Goal: Transaction & Acquisition: Download file/media

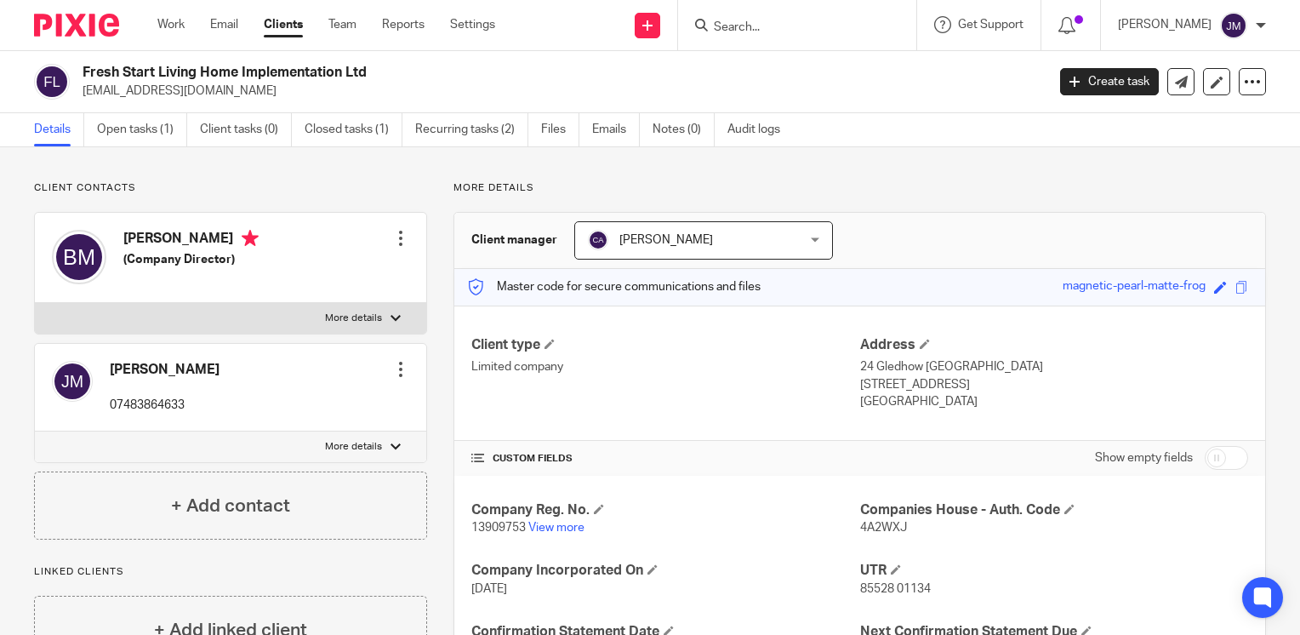
click at [865, 28] on input "Search" at bounding box center [788, 27] width 153 height 15
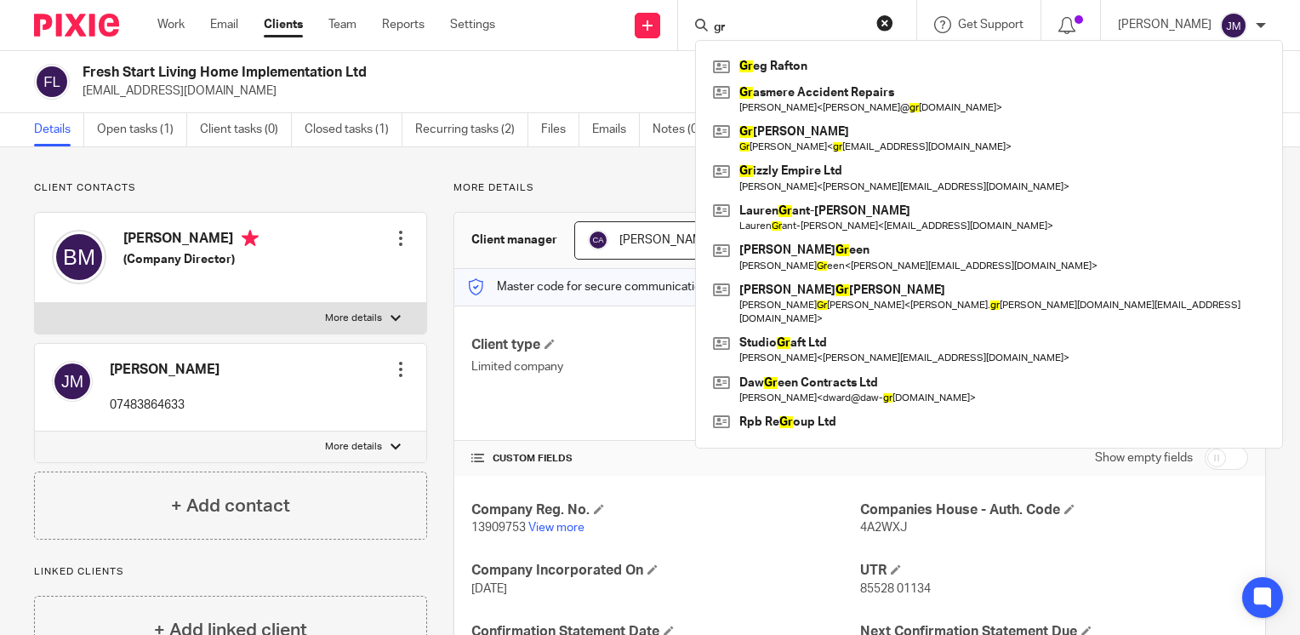
type input "g"
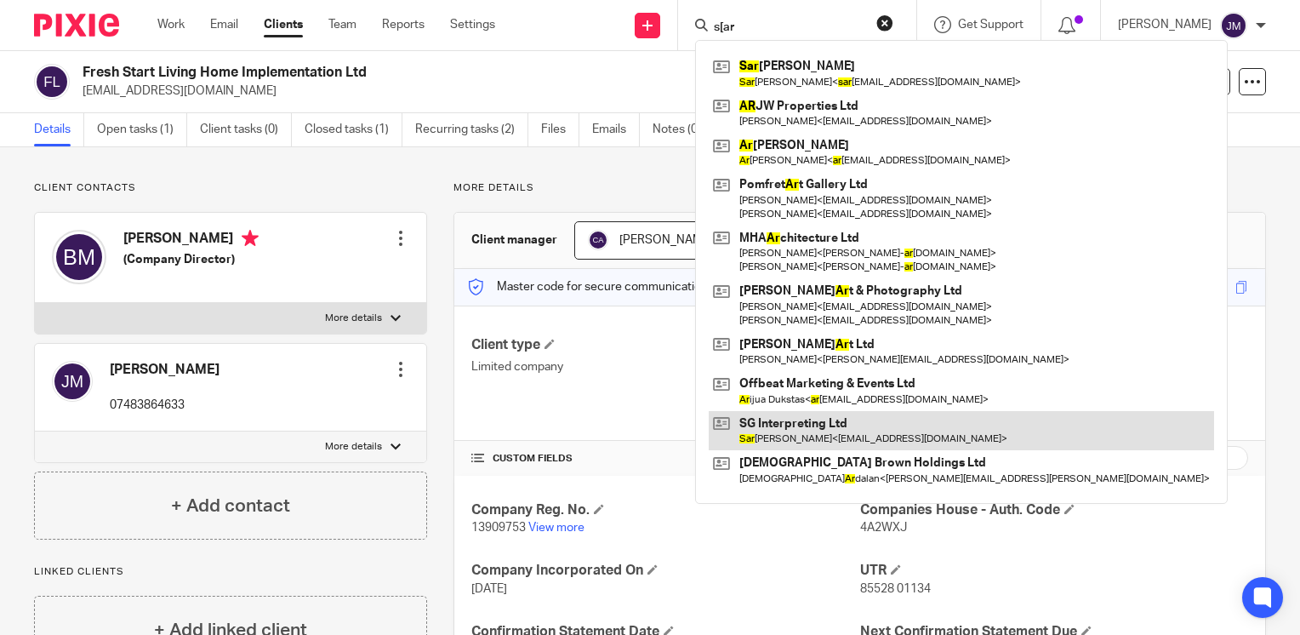
type input "s[ar"
click at [882, 432] on link at bounding box center [961, 430] width 505 height 39
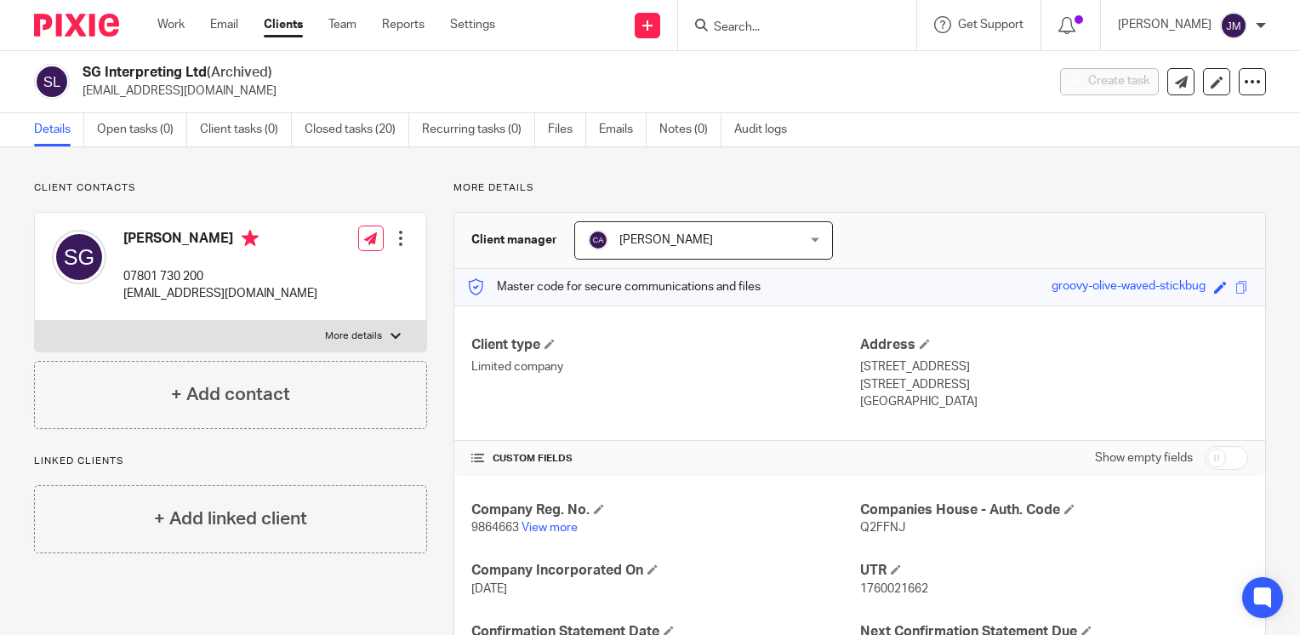
click at [865, 32] on input "Search" at bounding box center [788, 27] width 153 height 15
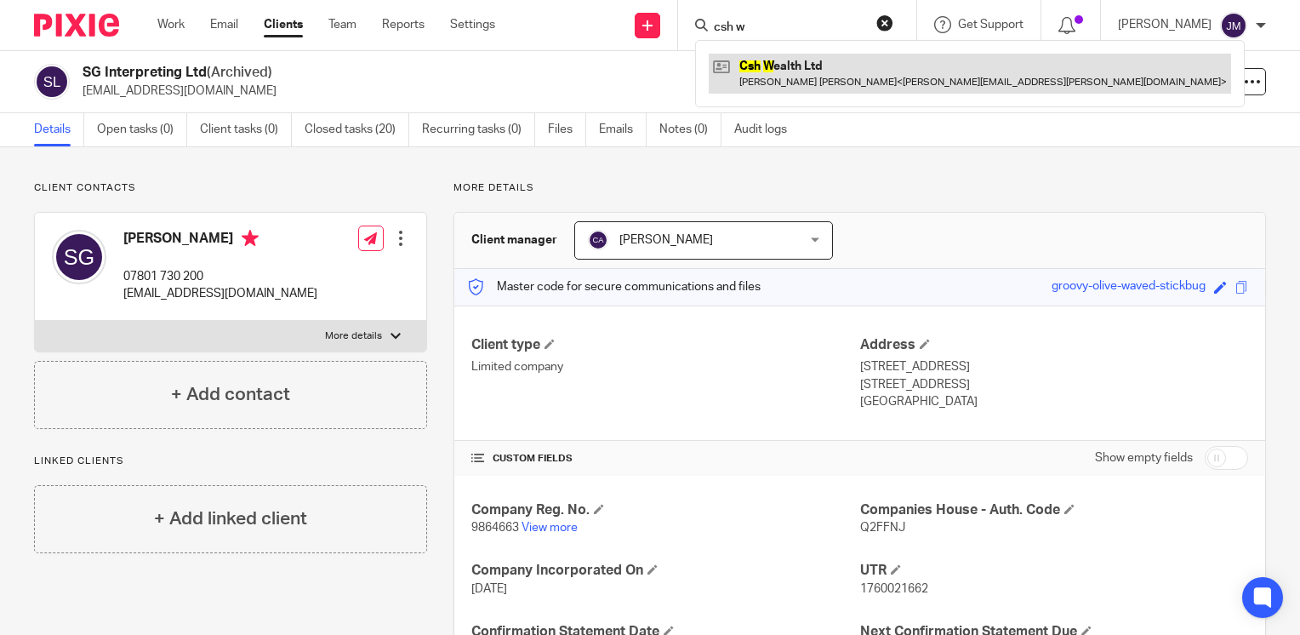
type input "csh w"
click at [857, 83] on link at bounding box center [970, 73] width 522 height 39
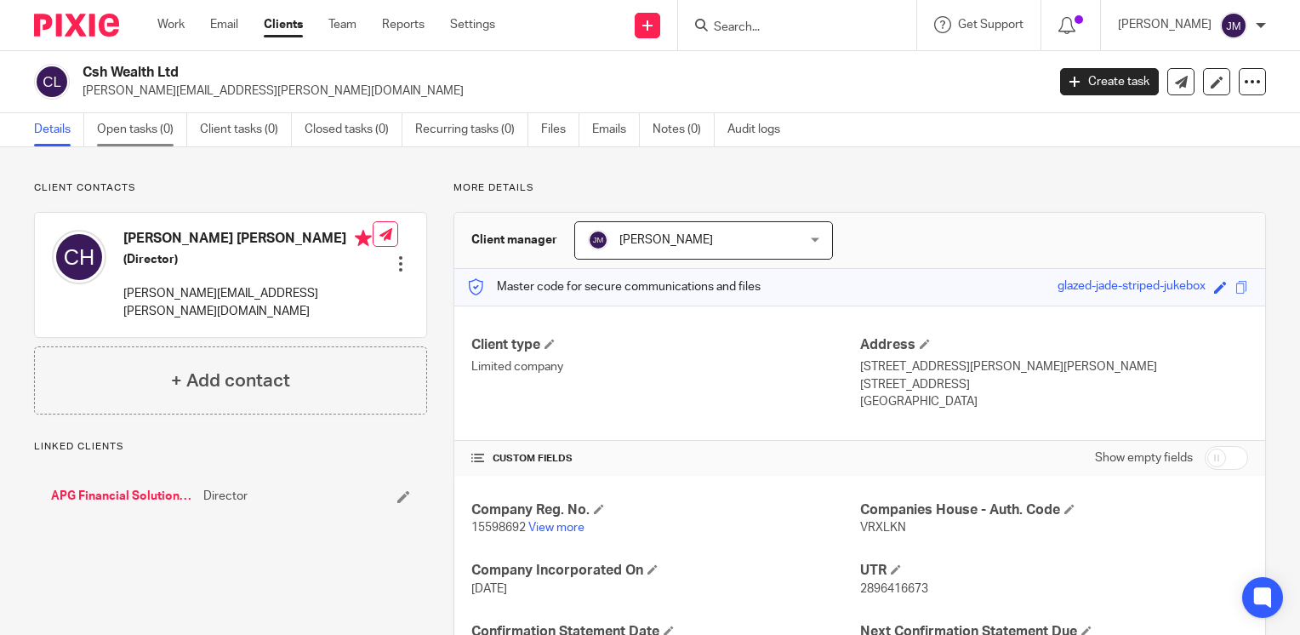
click at [140, 140] on link "Open tasks (0)" at bounding box center [142, 129] width 90 height 33
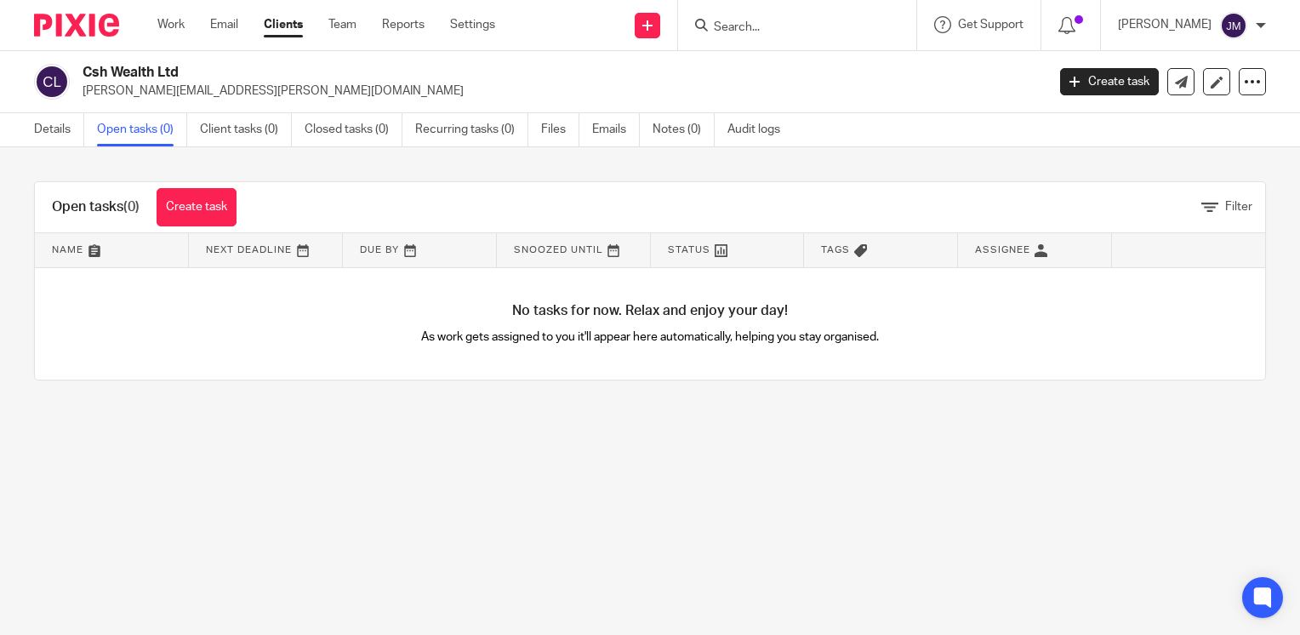
click at [558, 126] on link "Files" at bounding box center [560, 129] width 38 height 33
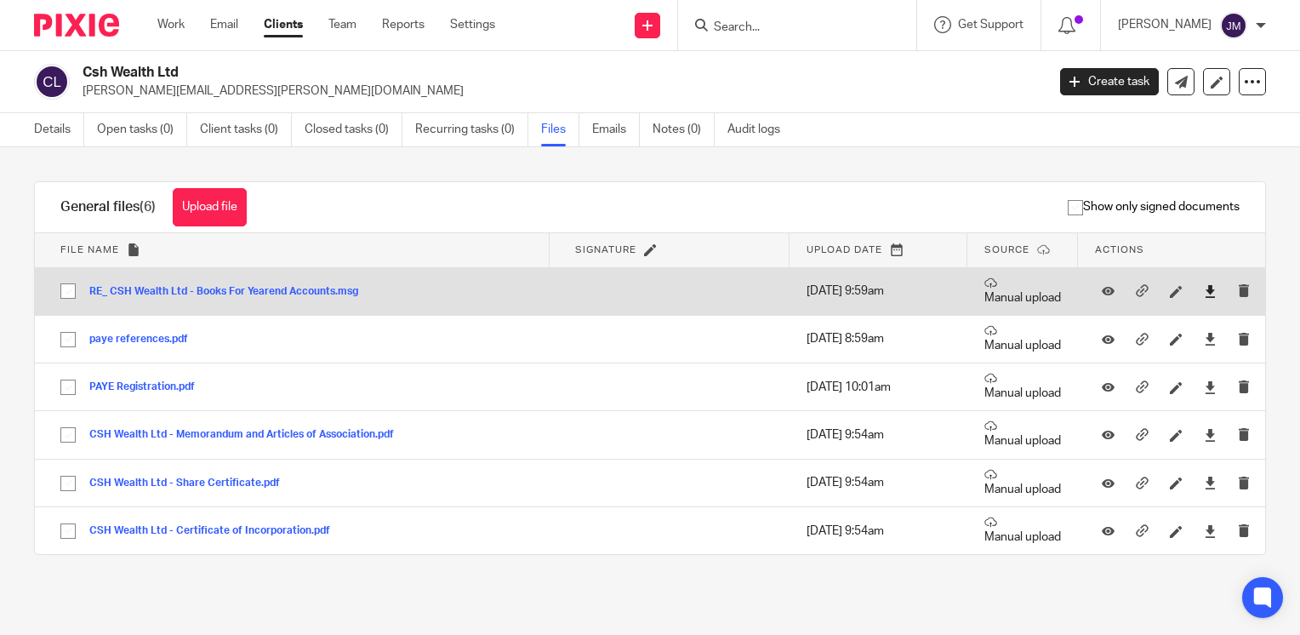
click at [1204, 298] on link at bounding box center [1210, 290] width 13 height 17
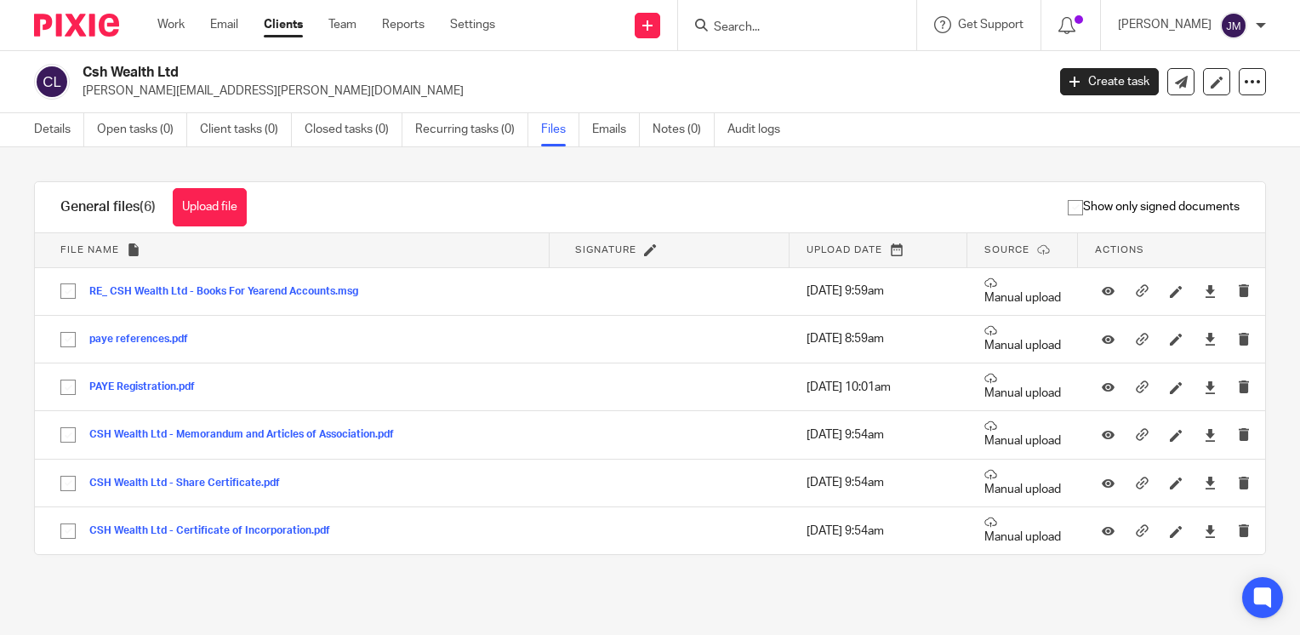
click at [763, 625] on div "Upload file Drag & Drop your files, or click here Files uploading... General fi…" at bounding box center [650, 389] width 1300 height 484
click at [855, 21] on input "Search" at bounding box center [788, 27] width 153 height 15
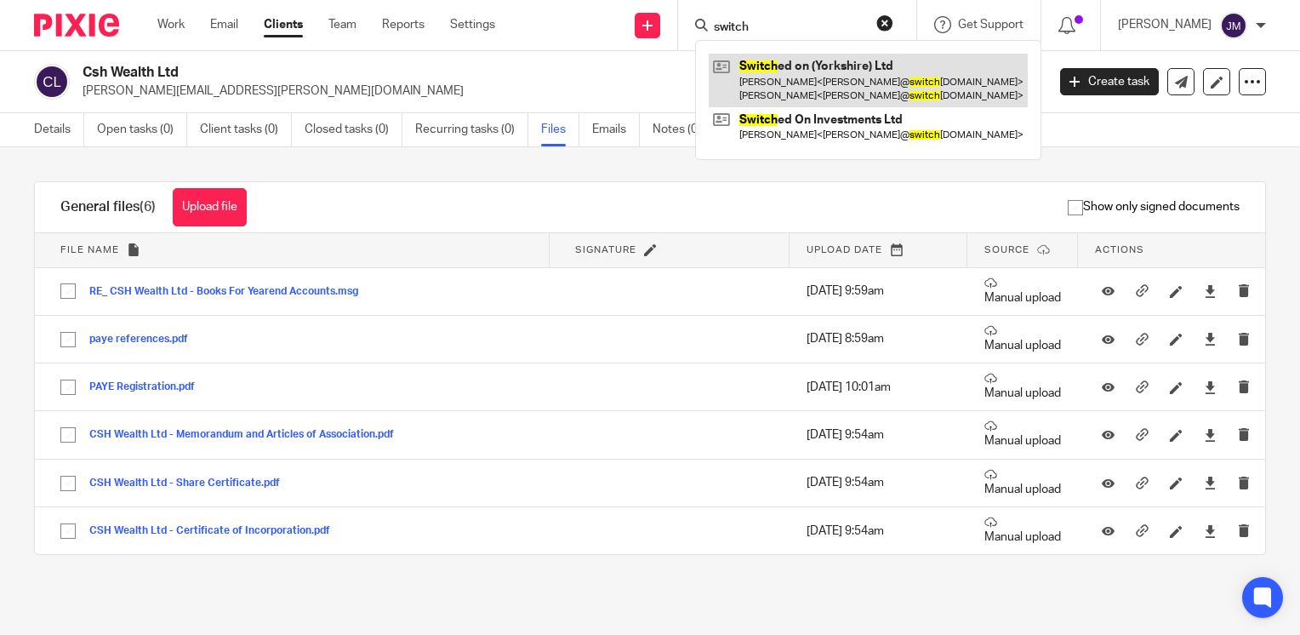
type input "switch"
click at [826, 83] on link at bounding box center [868, 80] width 319 height 53
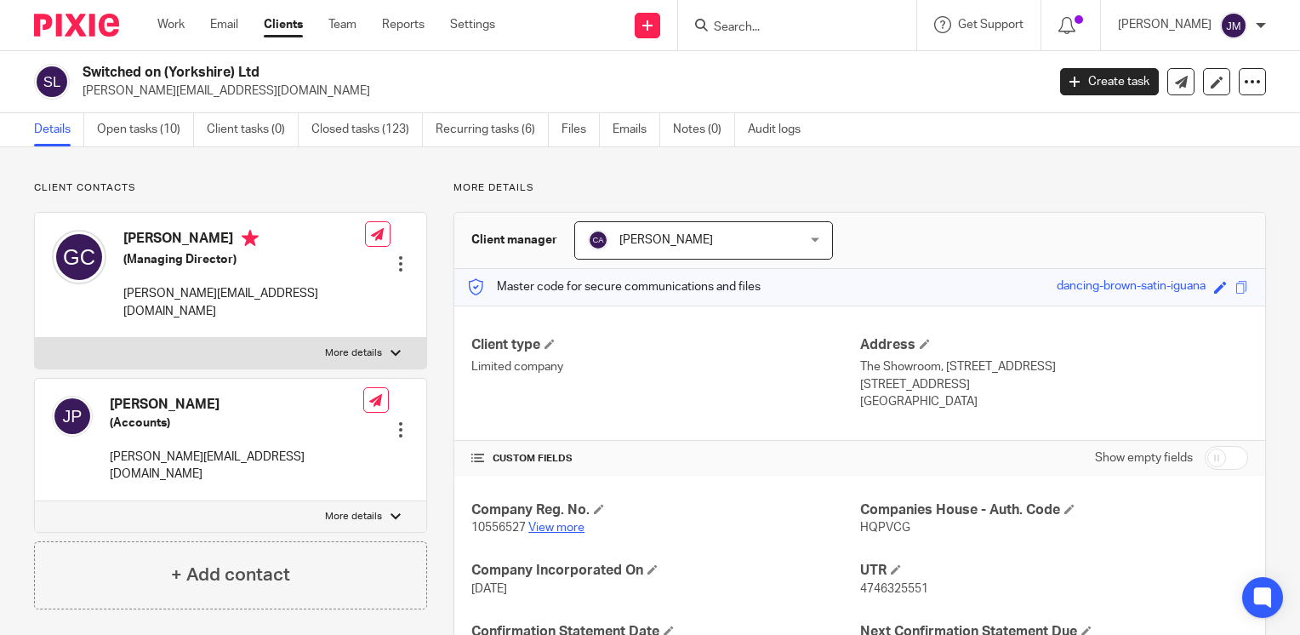
click at [530, 526] on link "View more" at bounding box center [556, 528] width 56 height 12
click at [813, 23] on input "Search" at bounding box center [788, 27] width 153 height 15
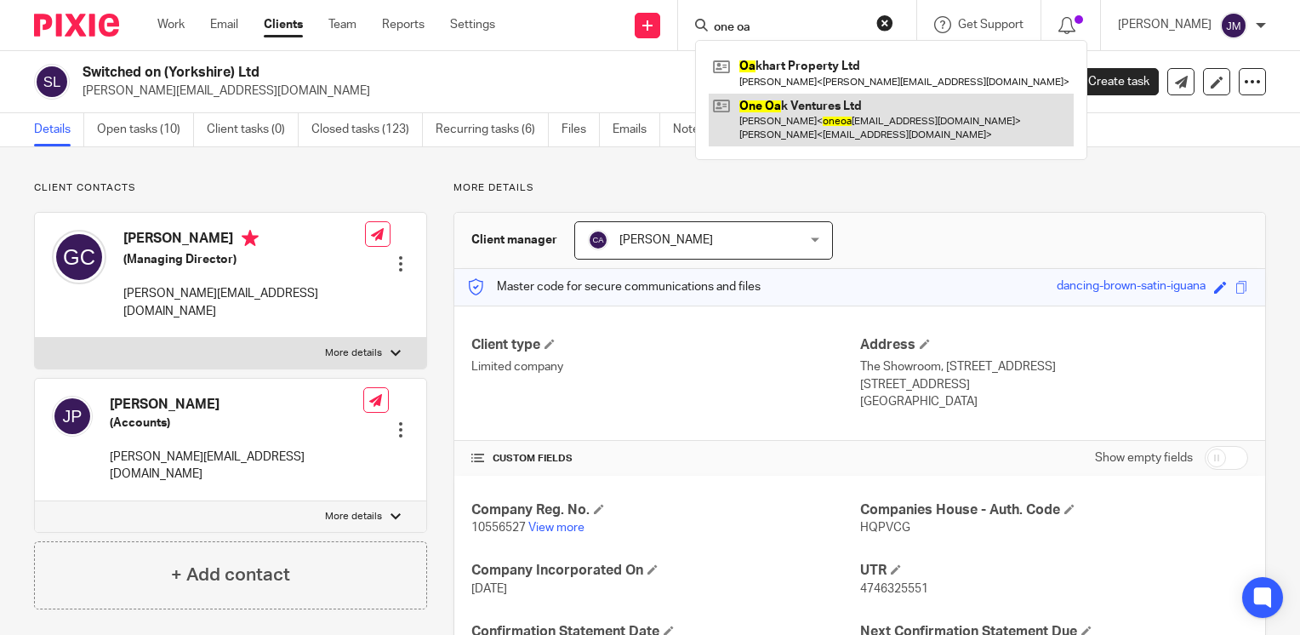
type input "one oa"
click at [854, 129] on link at bounding box center [891, 120] width 365 height 53
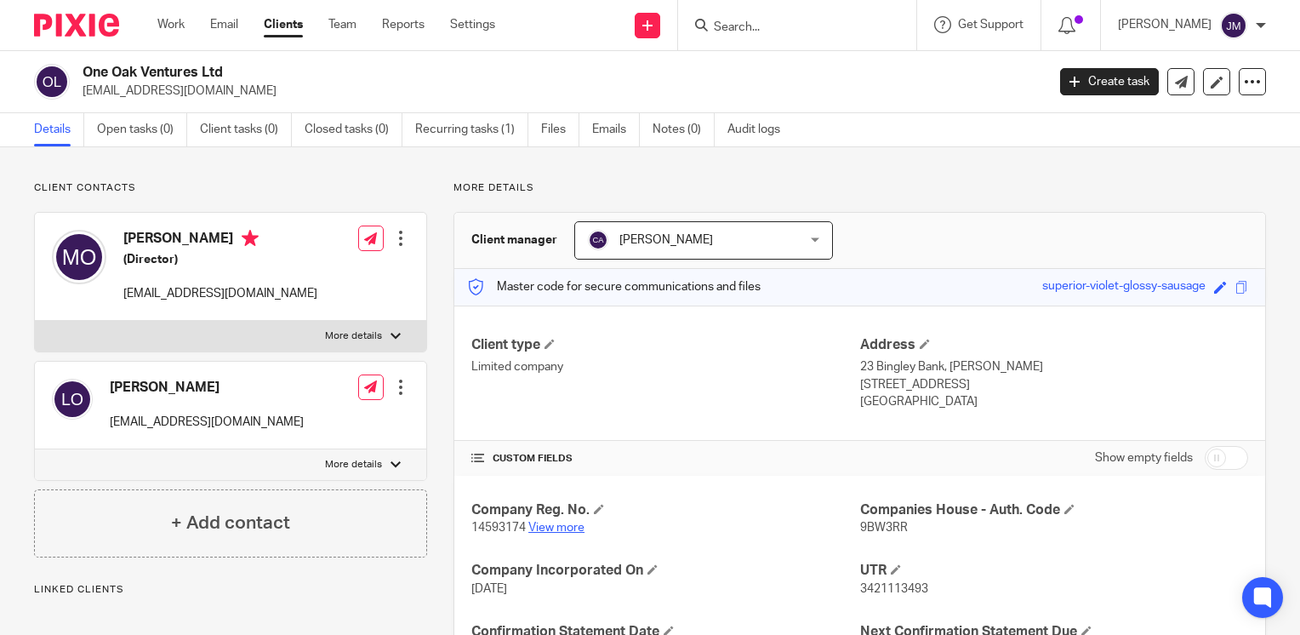
click at [553, 532] on link "View more" at bounding box center [556, 528] width 56 height 12
click at [547, 137] on link "Files" at bounding box center [560, 129] width 38 height 33
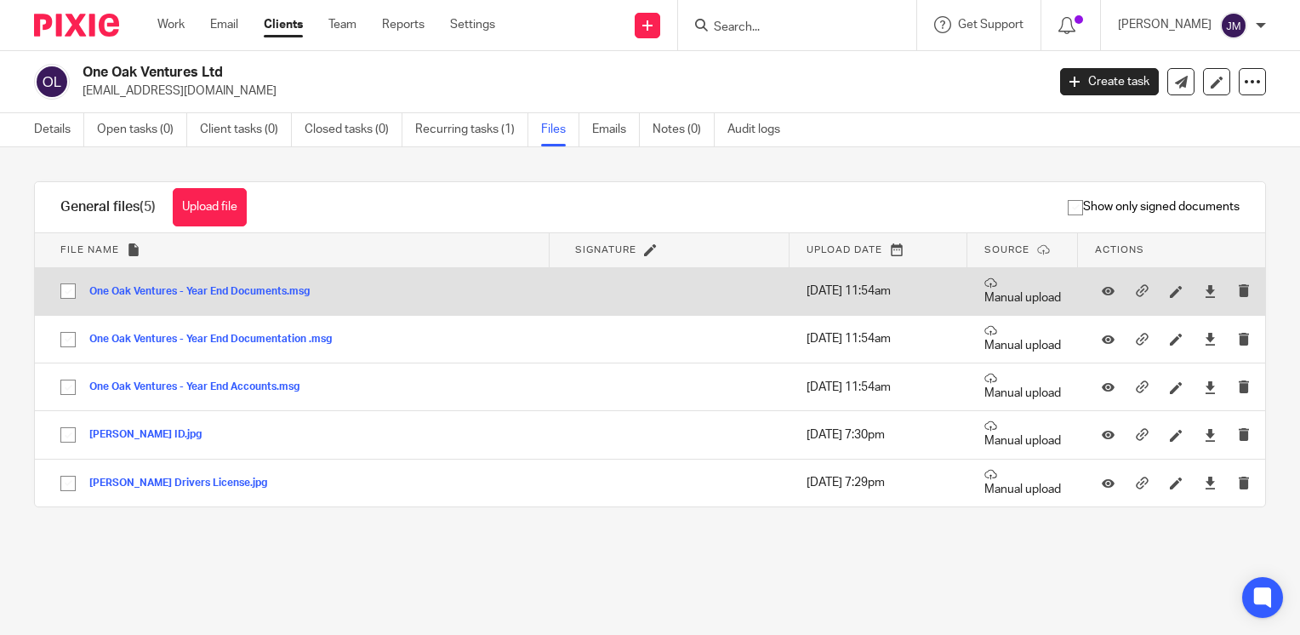
click at [62, 289] on input "checkbox" at bounding box center [68, 291] width 32 height 32
checkbox input "true"
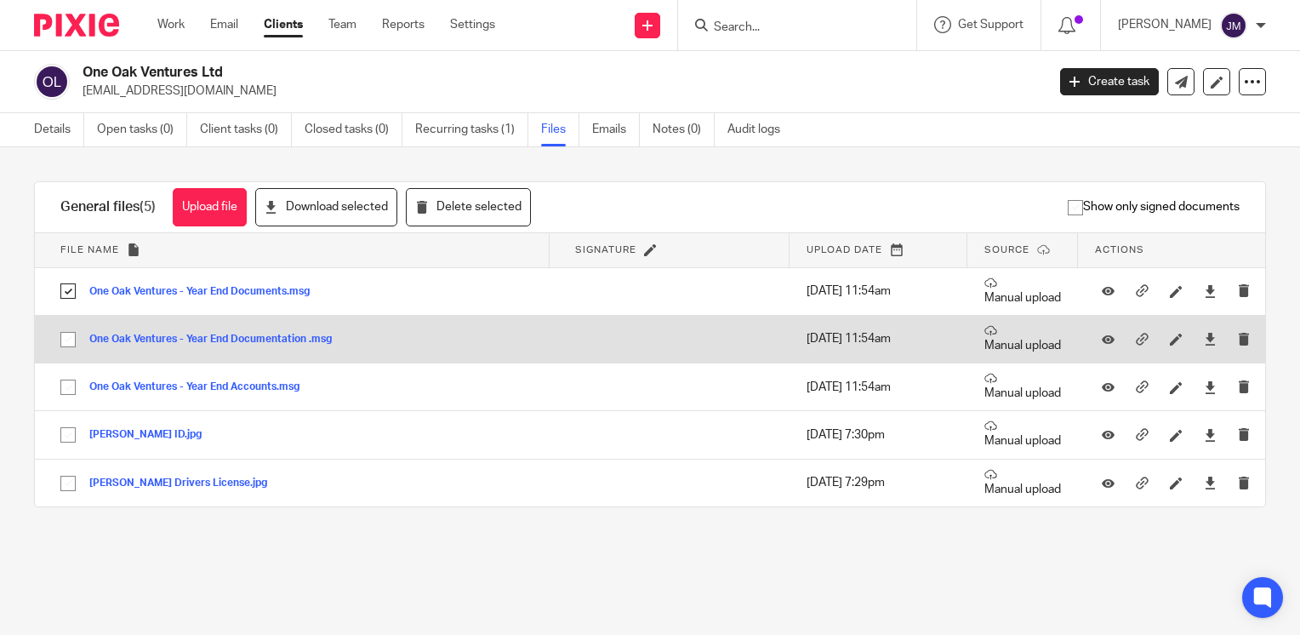
click at [70, 346] on input "checkbox" at bounding box center [68, 339] width 32 height 32
checkbox input "true"
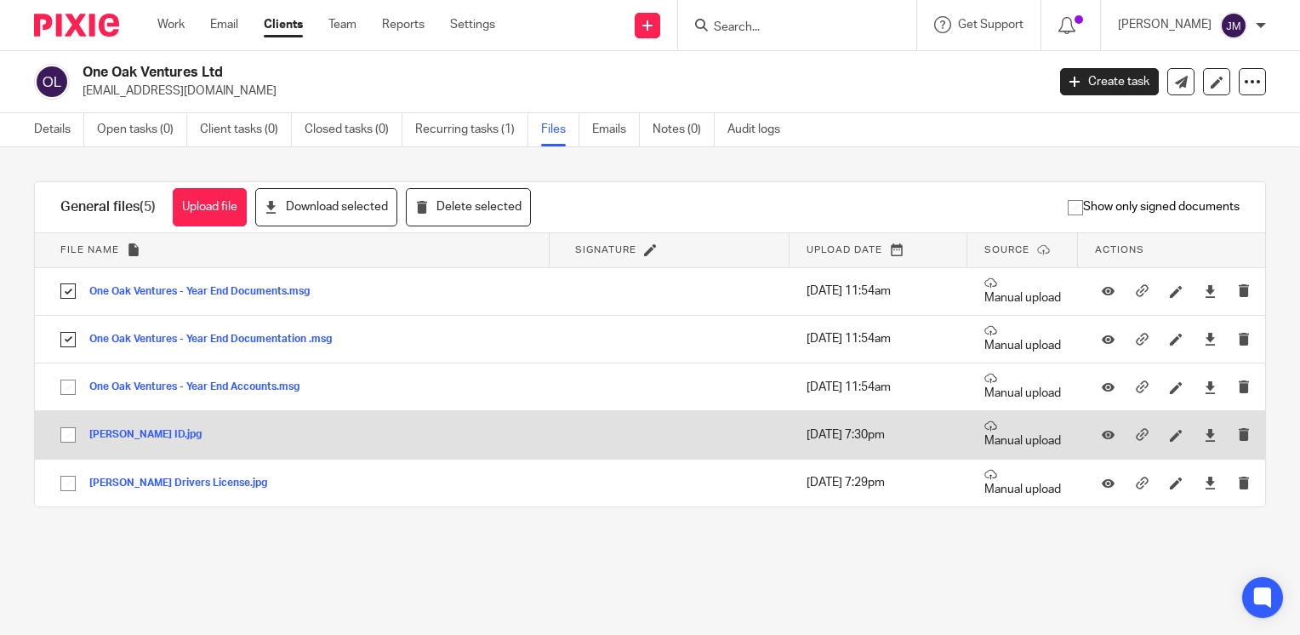
click at [54, 411] on td "Marianne Ormsby ID.jpg Marianne Ormsby ID Save" at bounding box center [292, 435] width 514 height 48
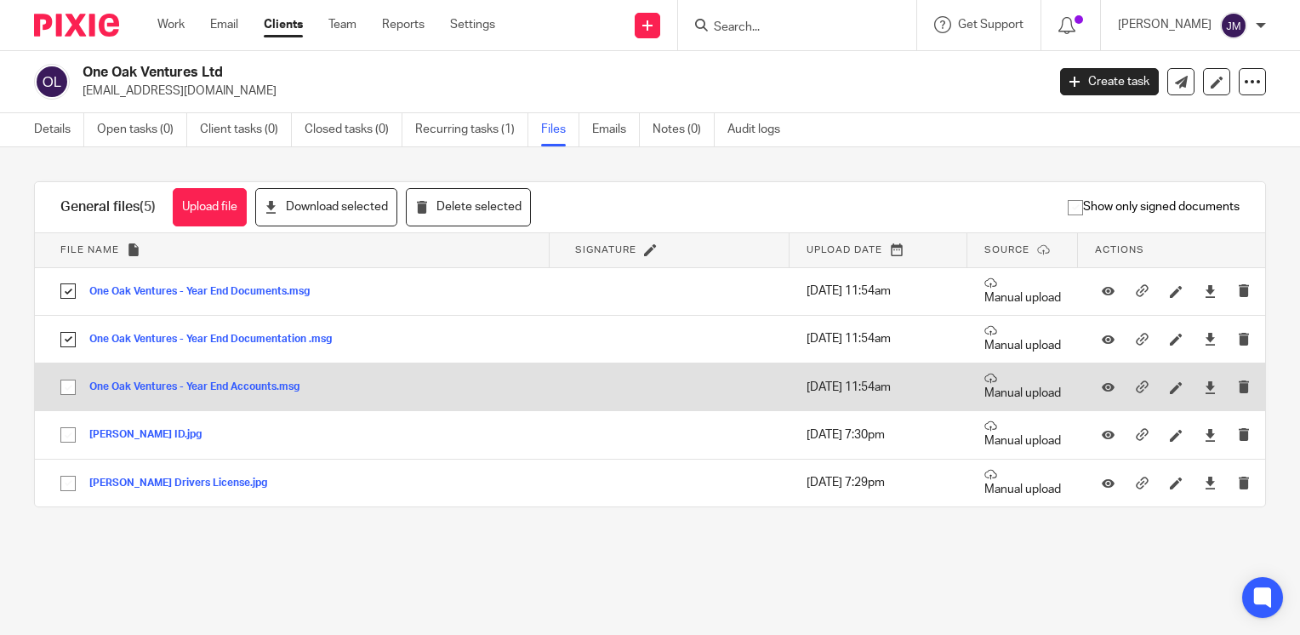
click at [62, 390] on input "checkbox" at bounding box center [68, 387] width 32 height 32
checkbox input "true"
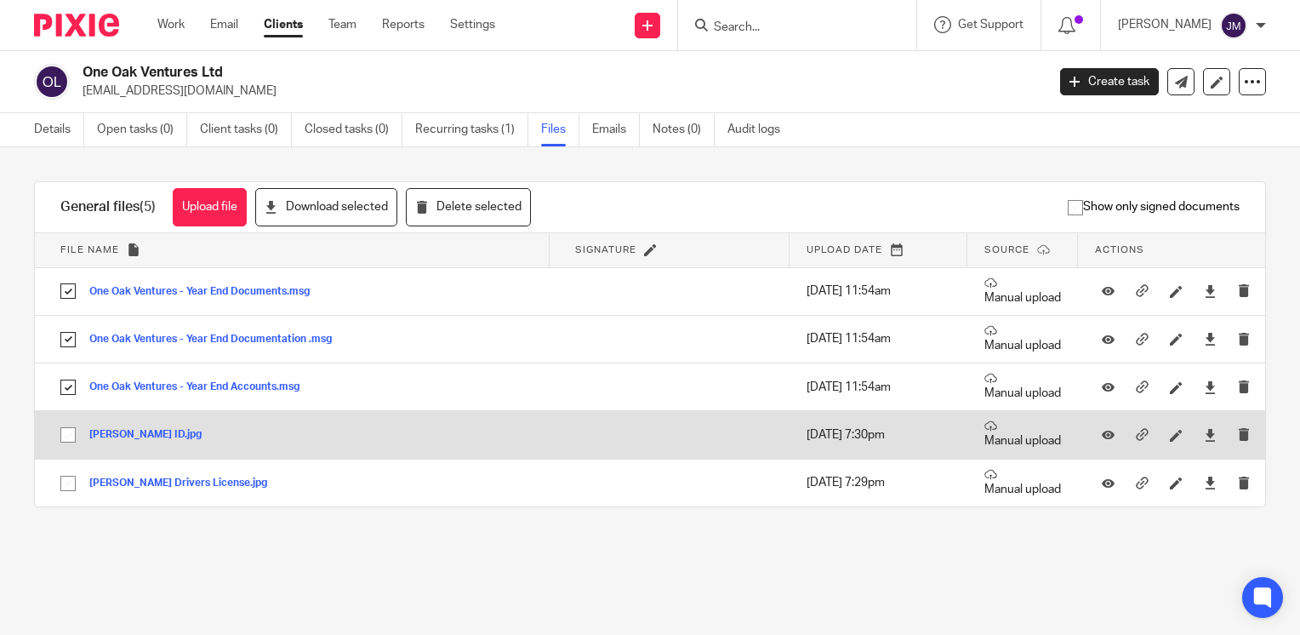
click at [61, 433] on input "checkbox" at bounding box center [68, 435] width 32 height 32
checkbox input "true"
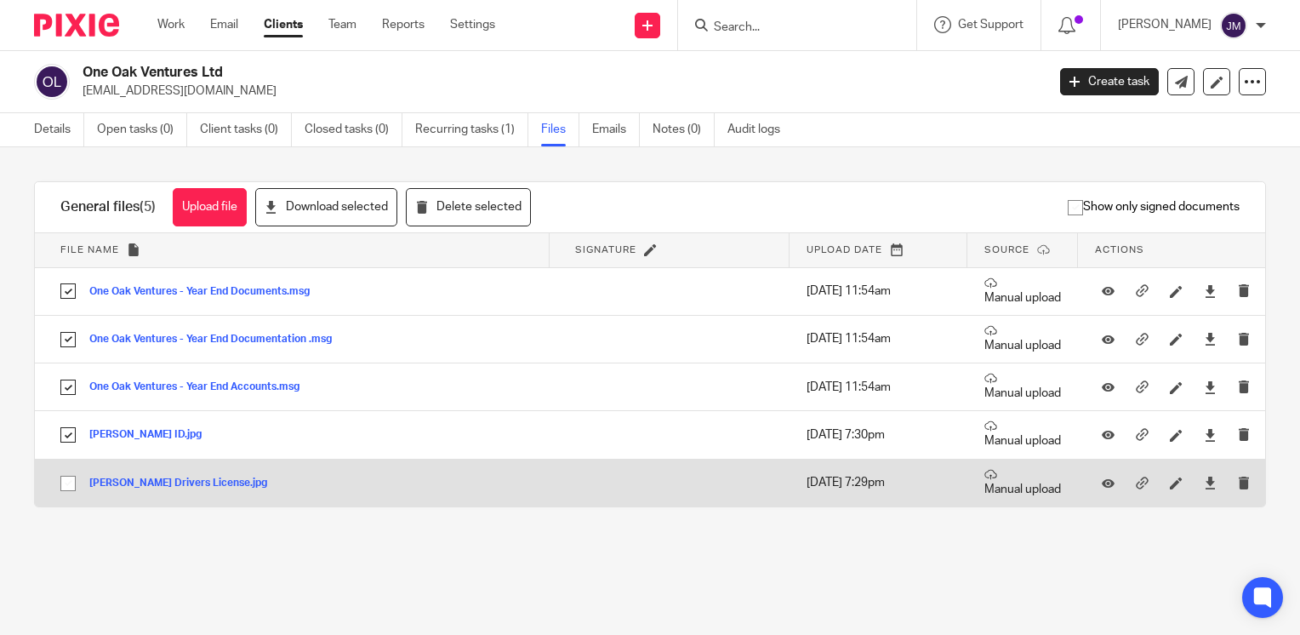
click at [60, 477] on input "checkbox" at bounding box center [68, 483] width 32 height 32
checkbox input "true"
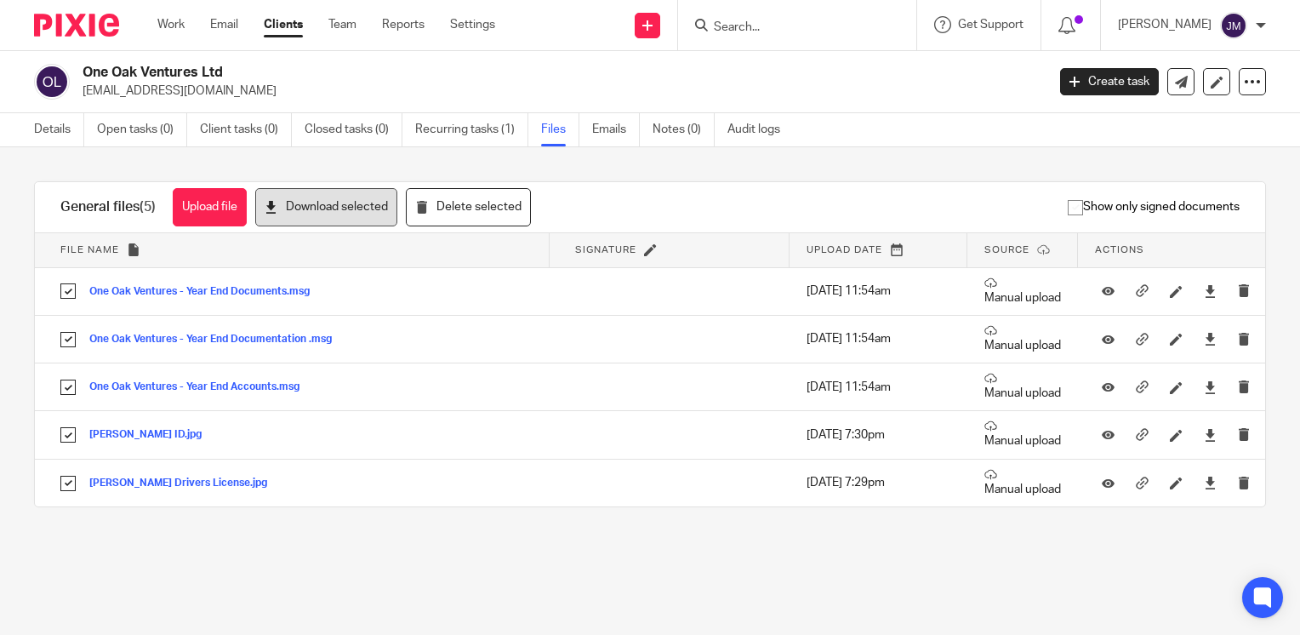
click at [330, 216] on button "Download selected" at bounding box center [326, 207] width 142 height 38
click at [645, 595] on main "One Oak Ventures Ltd oneoakventures@hotmail.com Create task Update from Compani…" at bounding box center [650, 317] width 1300 height 635
drag, startPoint x: 88, startPoint y: 67, endPoint x: 197, endPoint y: 67, distance: 108.9
click at [197, 67] on h2 "One Oak Ventures Ltd" at bounding box center [464, 73] width 762 height 18
copy h2 "One Oak Ventures"
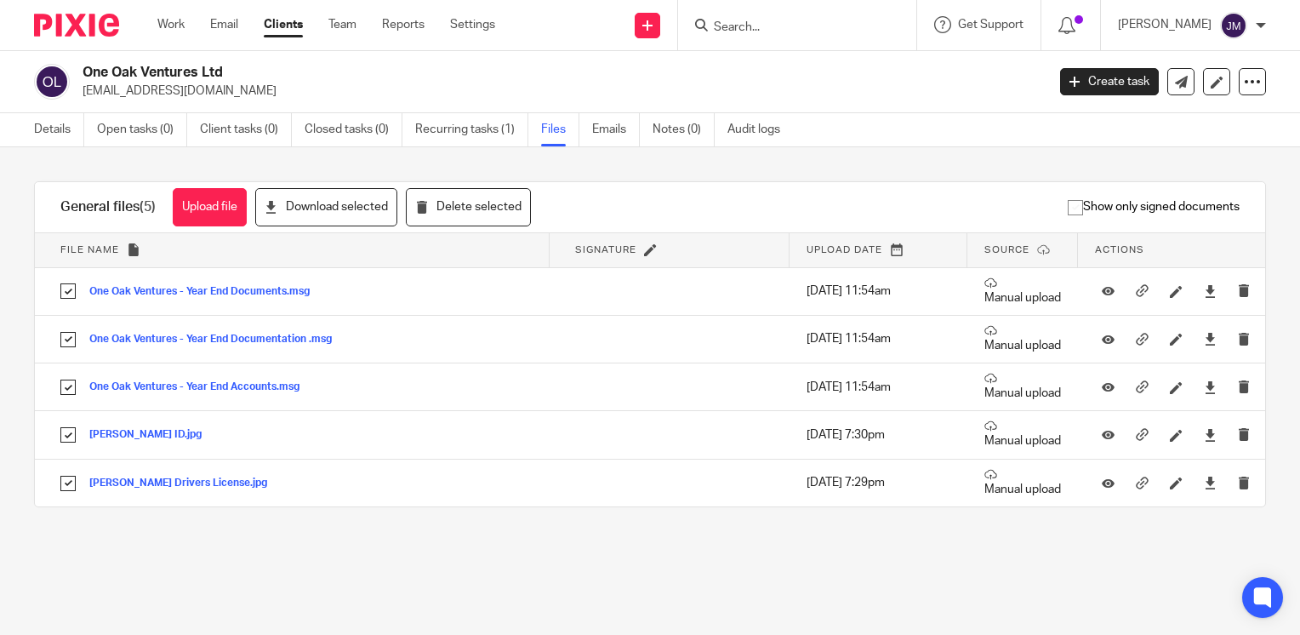
click at [221, 49] on div "Work Email Clients Team Reports Settings Work Email Clients Team Reports Settin…" at bounding box center [330, 25] width 380 height 50
click at [66, 130] on link "Details" at bounding box center [59, 129] width 50 height 33
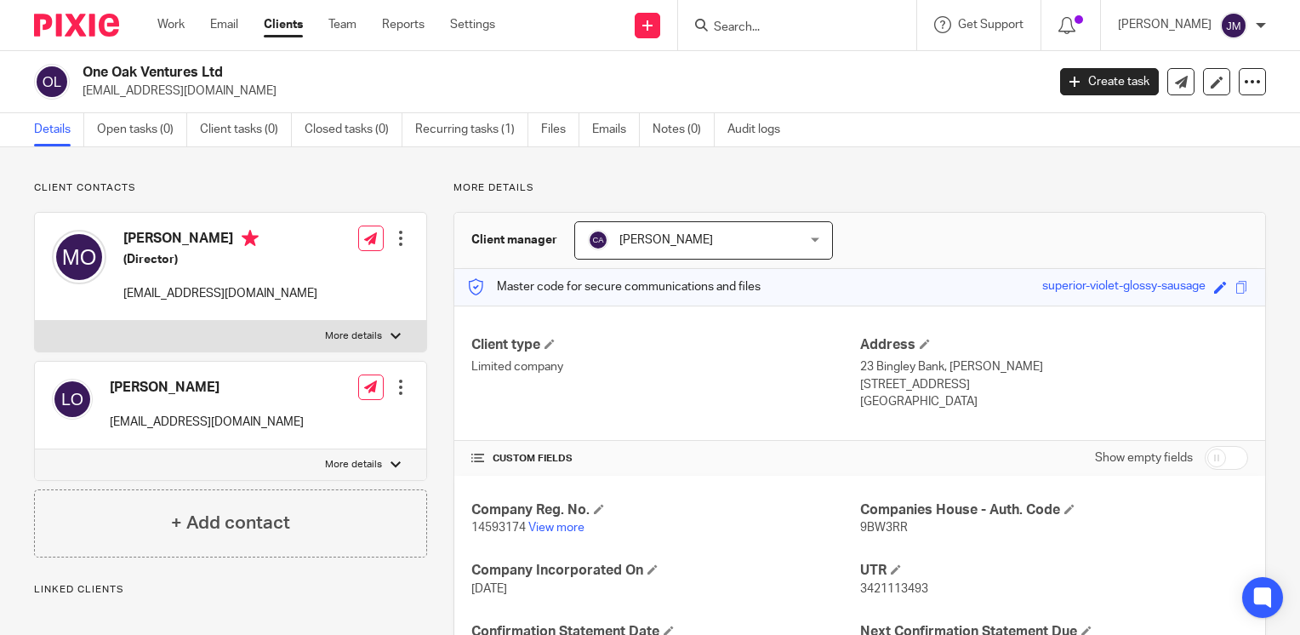
click at [560, 539] on div "Company Reg. No. 14593174 View more Companies House - Auth. Code 9BW3RR Company…" at bounding box center [859, 641] width 811 height 331
click at [559, 529] on link "View more" at bounding box center [556, 528] width 56 height 12
click at [841, 31] on input "Search" at bounding box center [788, 27] width 153 height 15
type input "parker pr"
click at [836, 78] on link at bounding box center [814, 67] width 211 height 26
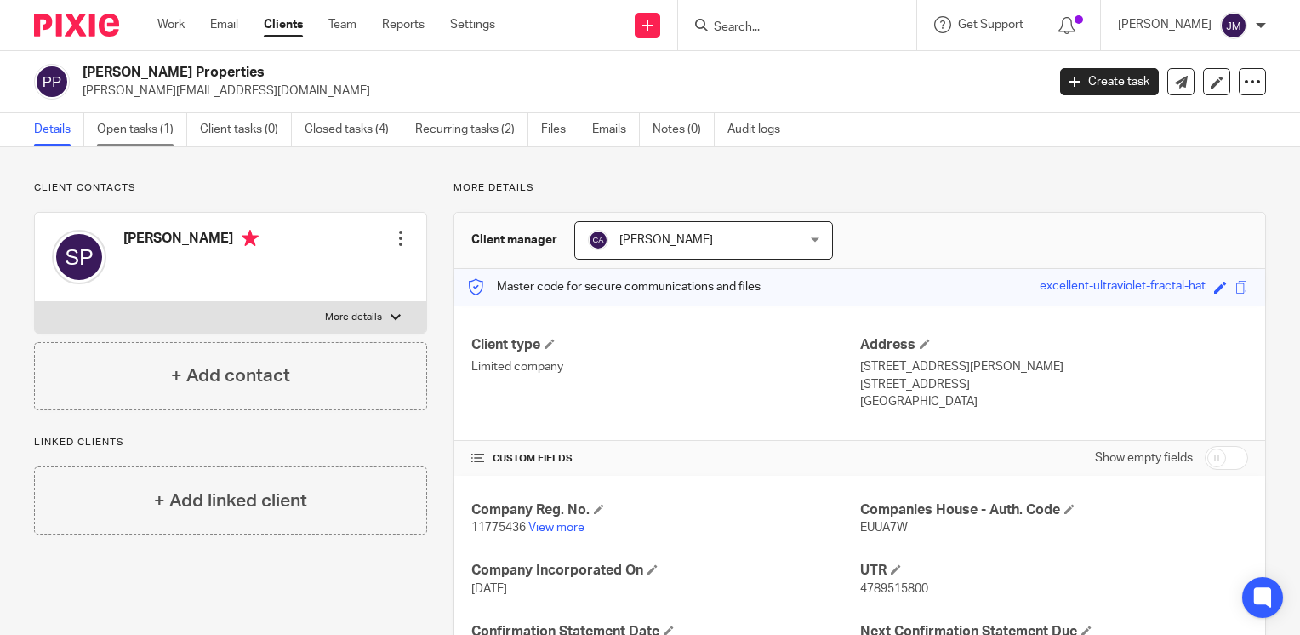
click at [140, 129] on link "Open tasks (1)" at bounding box center [142, 129] width 90 height 33
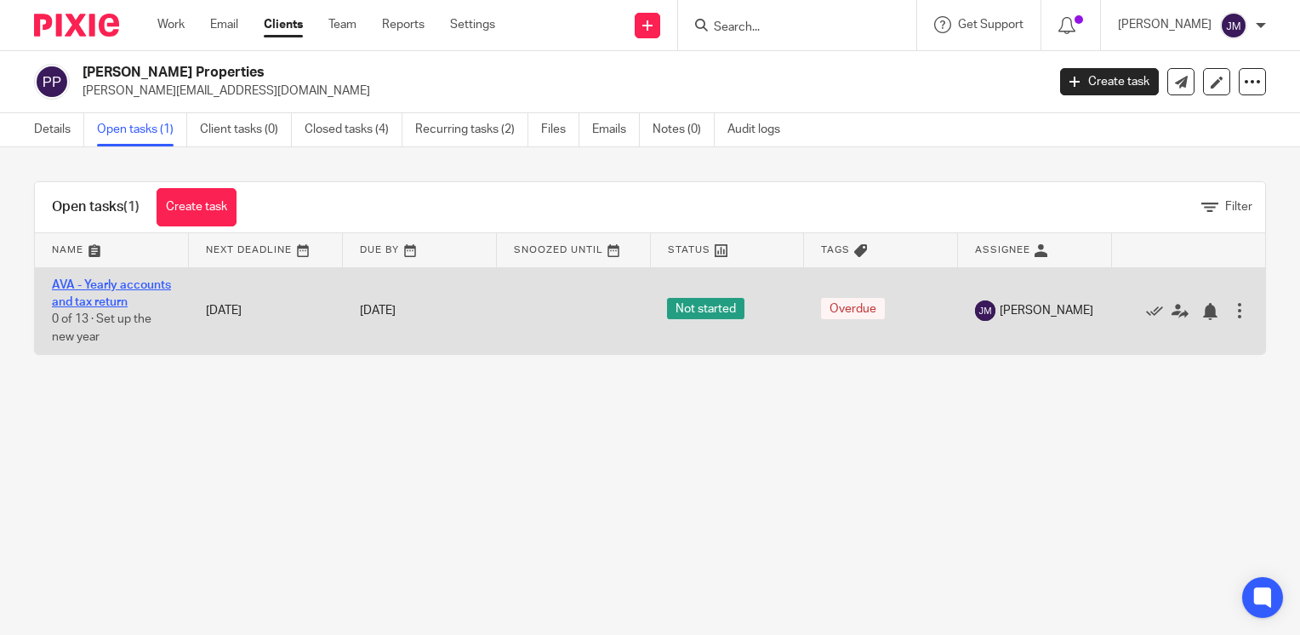
click at [89, 289] on link "AVA - Yearly accounts and tax return" at bounding box center [111, 293] width 119 height 29
click at [78, 297] on link "AVA - Yearly accounts and tax return" at bounding box center [111, 293] width 119 height 29
click at [68, 311] on td "AVA - Yearly accounts and tax return 0 of 13 · Set up the new year" at bounding box center [112, 310] width 154 height 87
click at [71, 310] on td "AVA - Yearly accounts and tax return 0 of 13 · Set up the new year" at bounding box center [112, 310] width 154 height 87
click at [71, 306] on link "AVA - Yearly accounts and tax return" at bounding box center [111, 293] width 119 height 29
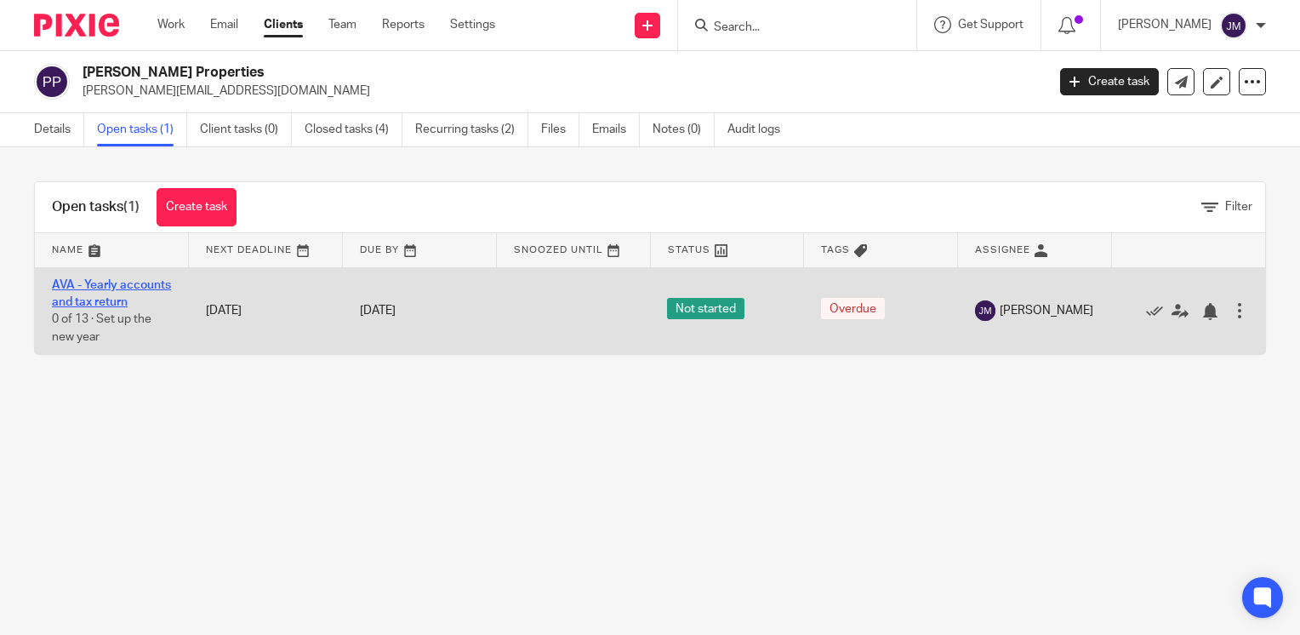
click at [77, 303] on link "AVA - Yearly accounts and tax return" at bounding box center [111, 293] width 119 height 29
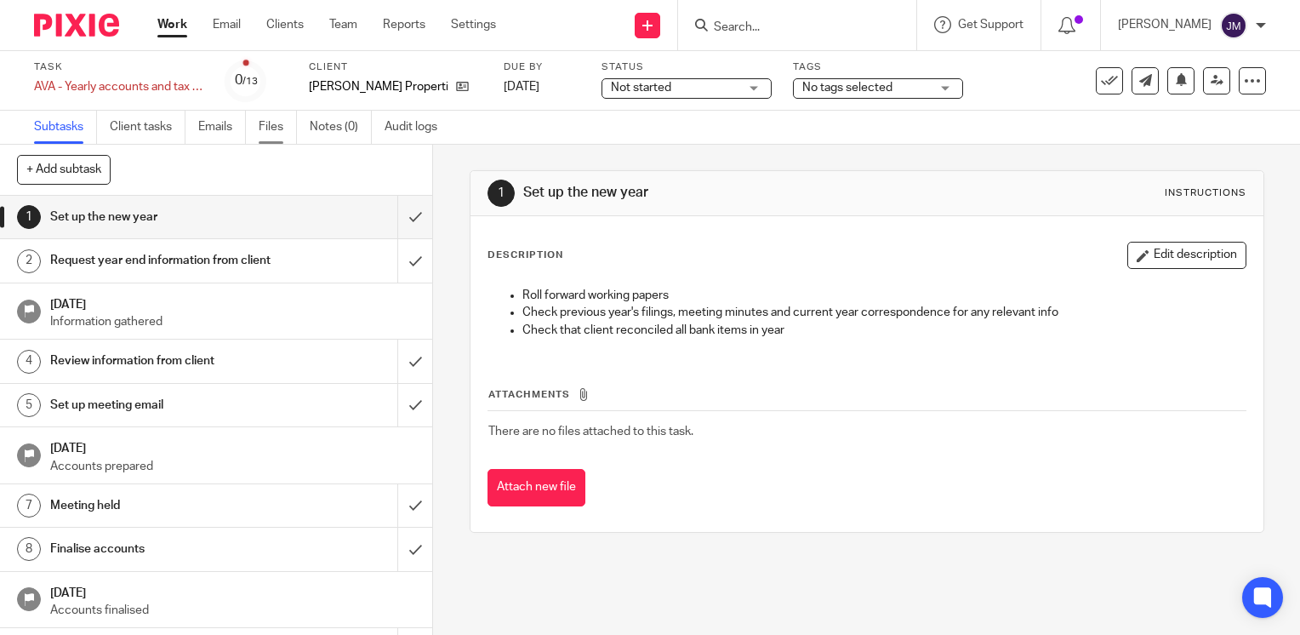
click at [271, 134] on link "Files" at bounding box center [278, 127] width 38 height 33
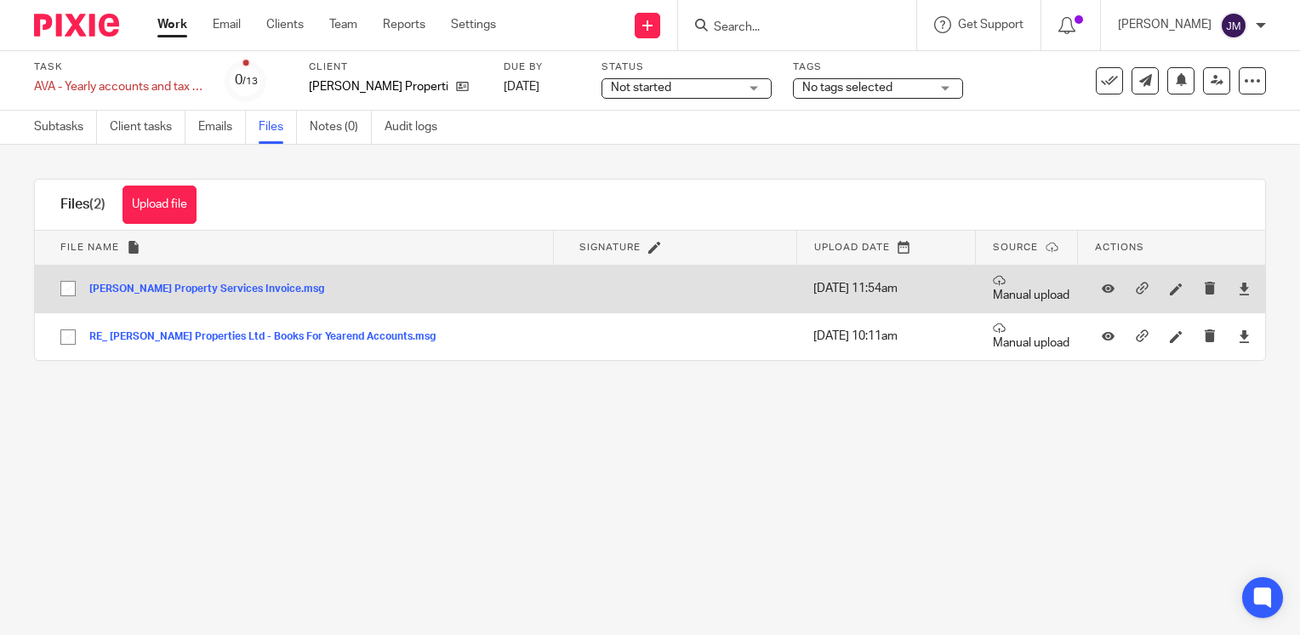
click at [73, 291] on input "checkbox" at bounding box center [68, 288] width 32 height 32
checkbox input "true"
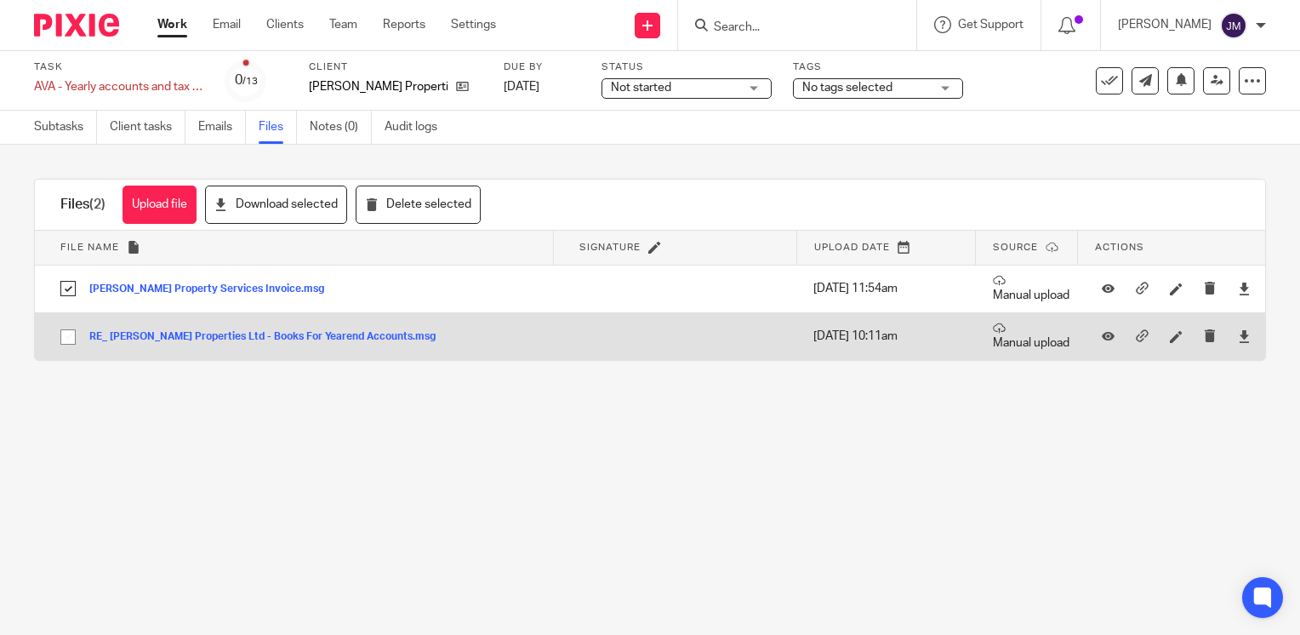
click at [73, 328] on input "checkbox" at bounding box center [68, 337] width 32 height 32
checkbox input "true"
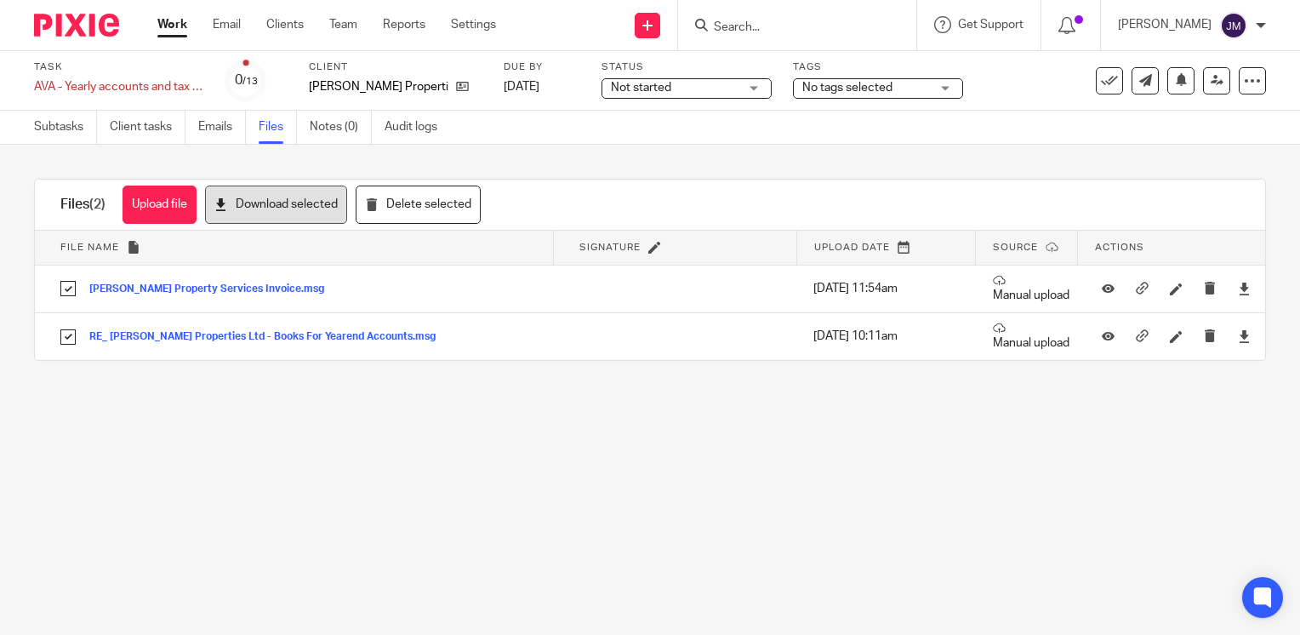
click at [282, 202] on button "Download selected" at bounding box center [276, 204] width 142 height 38
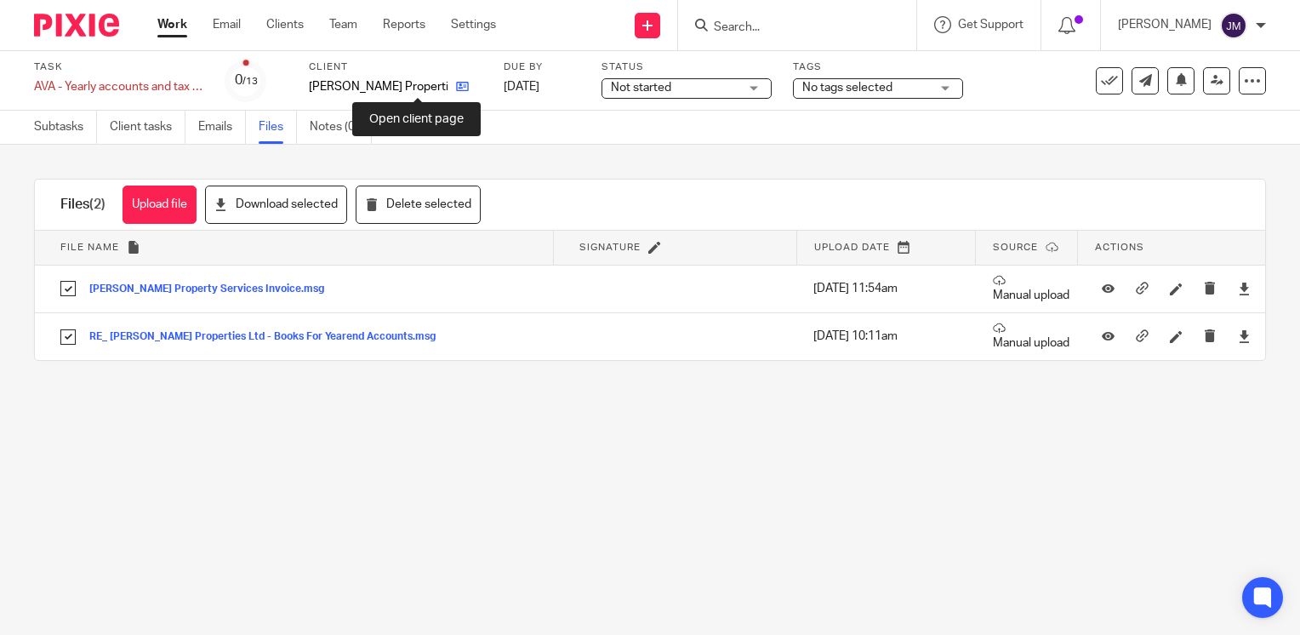
click at [456, 92] on icon at bounding box center [462, 86] width 13 height 13
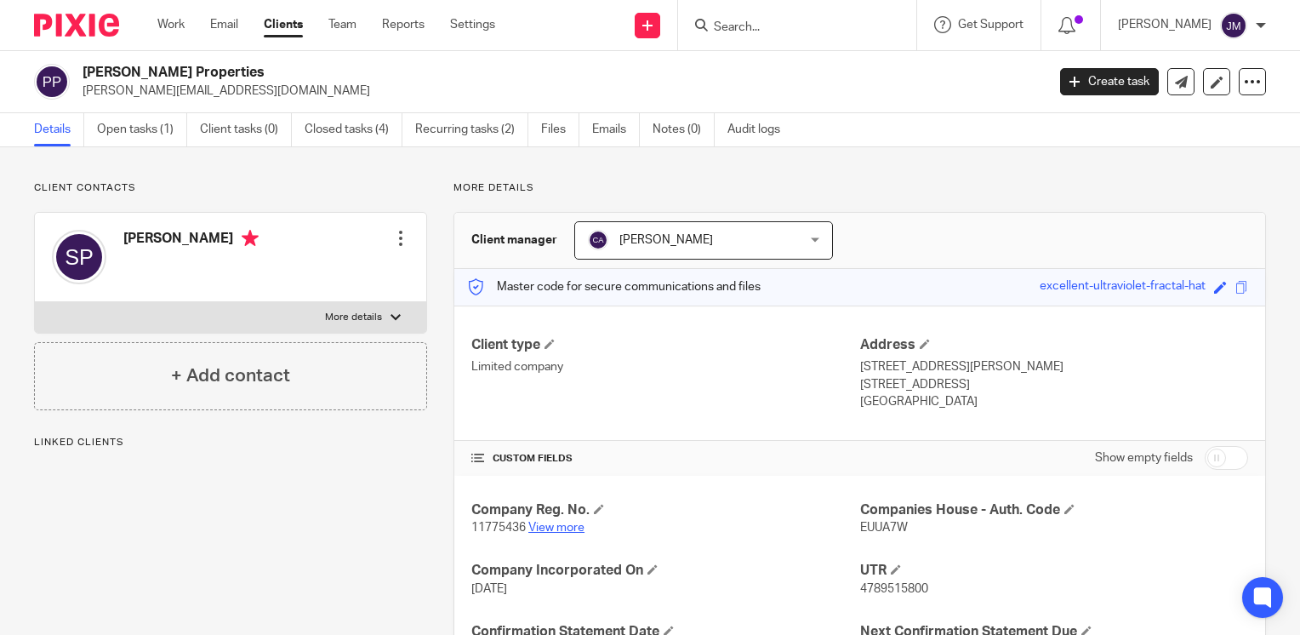
click at [562, 528] on link "View more" at bounding box center [556, 528] width 56 height 12
